Goal: Information Seeking & Learning: Learn about a topic

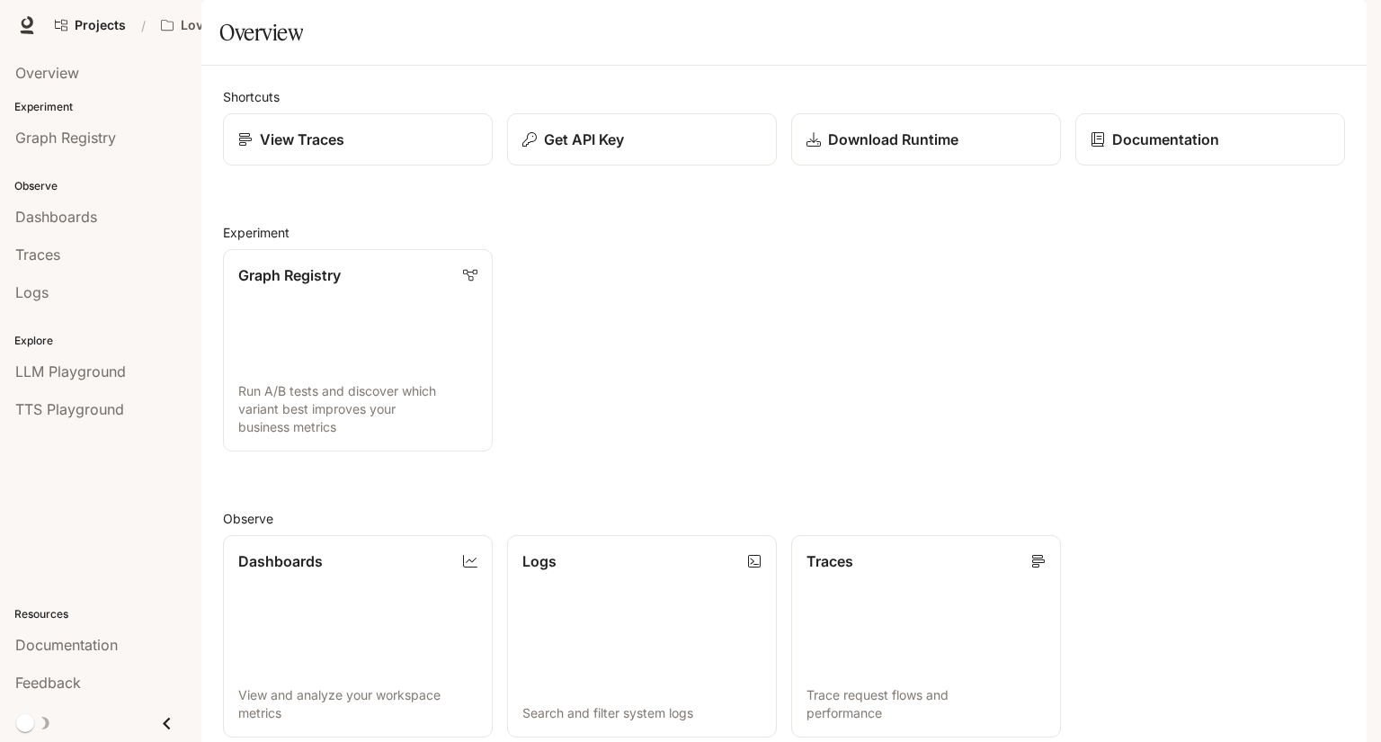
click at [1245, 24] on span "Documentation" at bounding box center [1222, 25] width 89 height 22
